Goal: Task Accomplishment & Management: Manage account settings

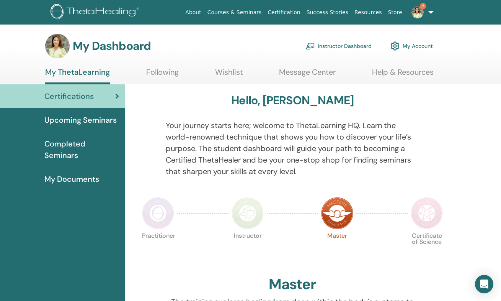
click at [232, 13] on link "Courses & Seminars" at bounding box center [234, 12] width 60 height 14
click at [109, 45] on h3 "My Dashboard" at bounding box center [112, 46] width 78 height 14
click at [343, 46] on link "Instructor Dashboard" at bounding box center [339, 46] width 66 height 17
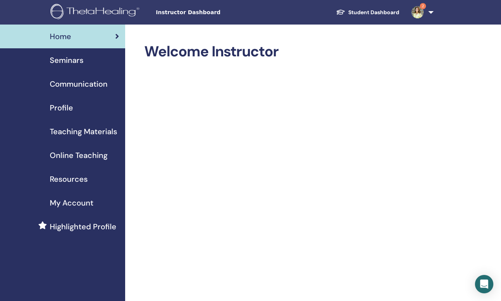
click at [79, 58] on span "Seminars" at bounding box center [67, 59] width 34 height 11
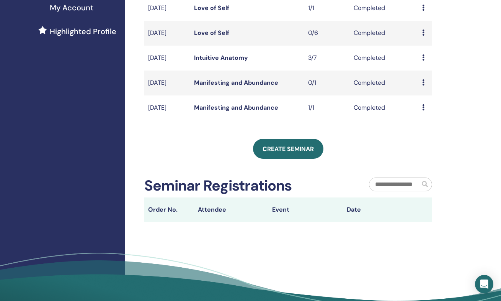
scroll to position [100, 0]
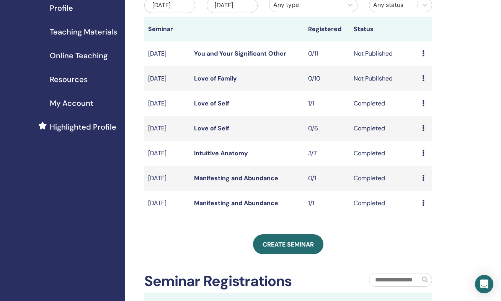
click at [423, 131] on icon at bounding box center [423, 128] width 2 height 6
click at [425, 127] on td "Preview Attendees" at bounding box center [425, 128] width 14 height 25
click at [423, 81] on icon at bounding box center [423, 78] width 2 height 6
click at [421, 106] on link "Edit" at bounding box center [416, 106] width 11 height 8
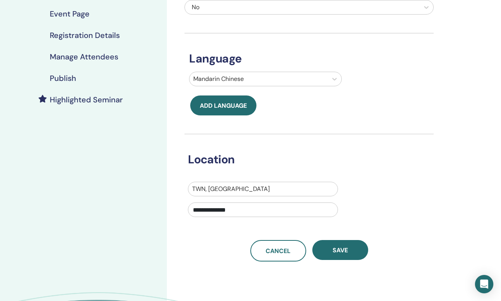
scroll to position [267, 0]
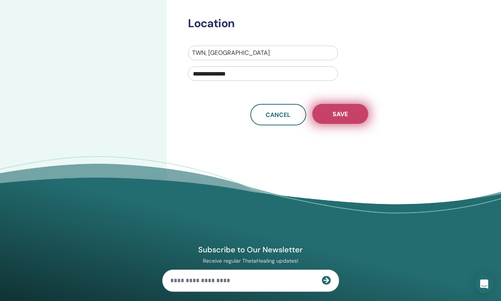
click at [345, 117] on span "Save" at bounding box center [340, 114] width 15 height 8
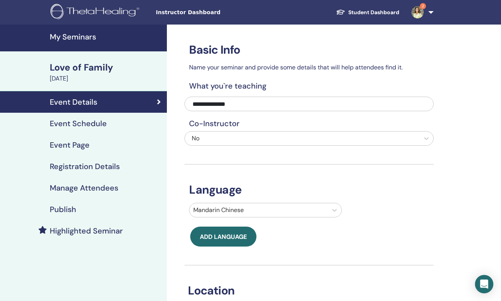
click at [93, 125] on h4 "Event Schedule" at bounding box center [78, 123] width 57 height 9
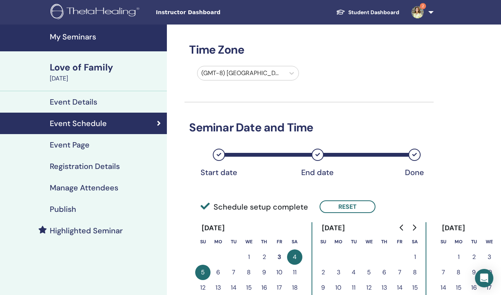
click at [90, 149] on div "Event Page" at bounding box center [83, 144] width 155 height 9
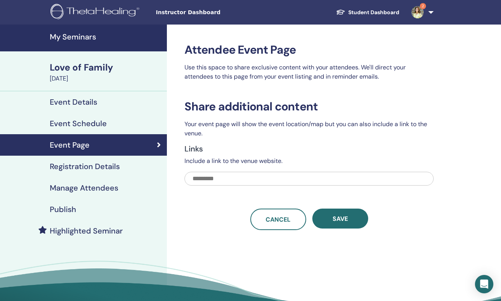
click at [90, 167] on h4 "Registration Details" at bounding box center [85, 166] width 70 height 9
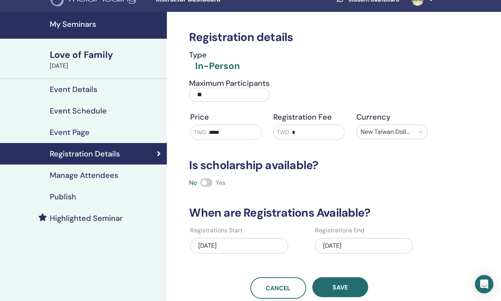
scroll to position [49, 0]
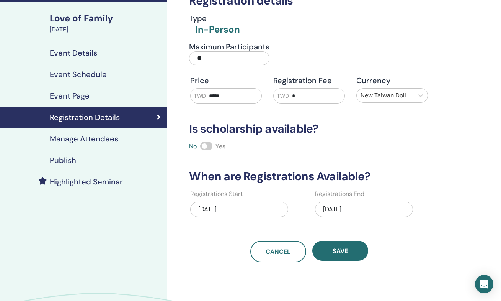
click at [95, 139] on h4 "Manage Attendees" at bounding box center [84, 138] width 69 height 9
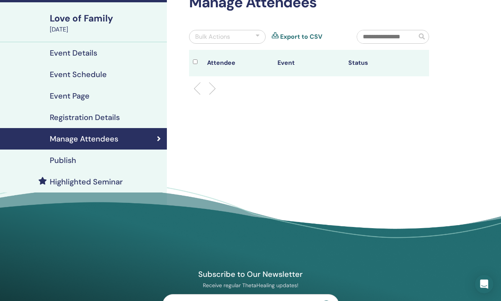
click at [113, 118] on h4 "Registration Details" at bounding box center [85, 117] width 70 height 9
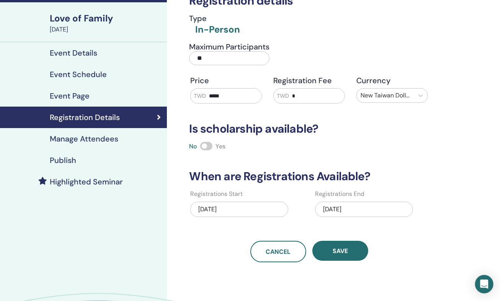
click at [96, 158] on div "Publish" at bounding box center [83, 159] width 155 height 9
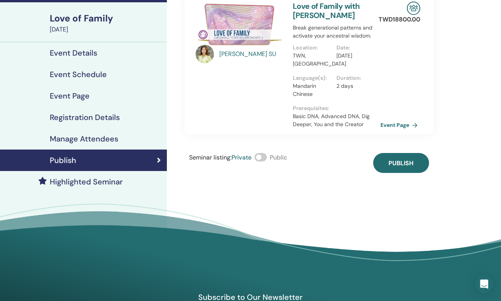
click at [265, 157] on span at bounding box center [261, 157] width 12 height 8
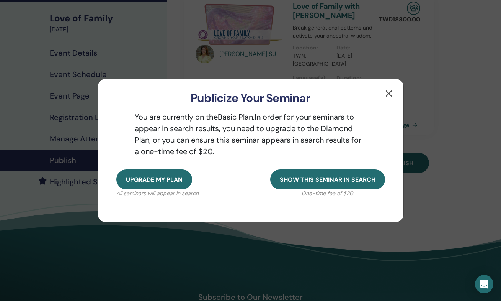
click at [384, 94] on button "button" at bounding box center [389, 93] width 12 height 12
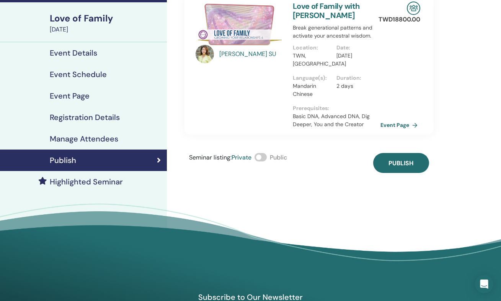
click at [264, 159] on span at bounding box center [261, 157] width 12 height 8
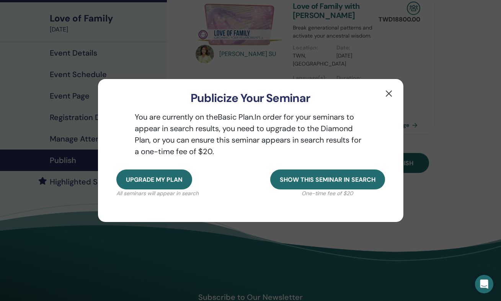
click at [391, 96] on button "button" at bounding box center [389, 93] width 12 height 12
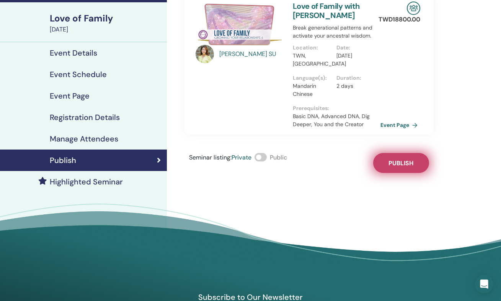
click at [406, 163] on span "Publish" at bounding box center [401, 163] width 25 height 8
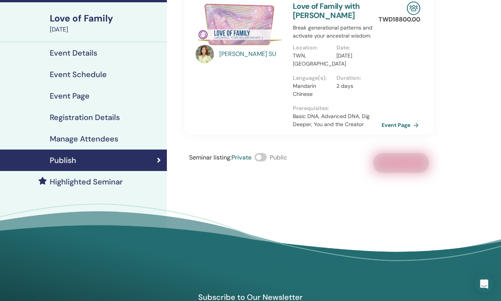
click at [407, 123] on link "Event Page" at bounding box center [402, 124] width 40 height 11
